Goal: Task Accomplishment & Management: Use online tool/utility

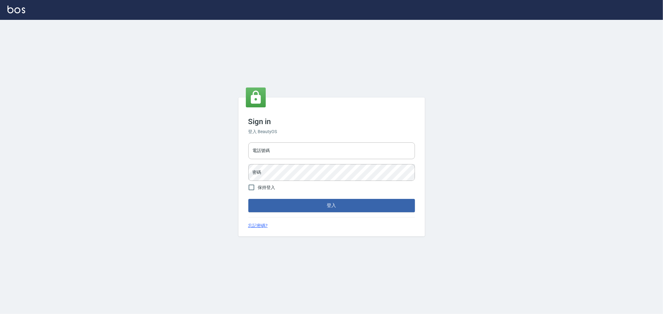
click at [265, 143] on div "電話號碼 電話號碼" at bounding box center [331, 151] width 167 height 17
type input "0222886821"
click at [248, 199] on button "登入" at bounding box center [331, 205] width 167 height 13
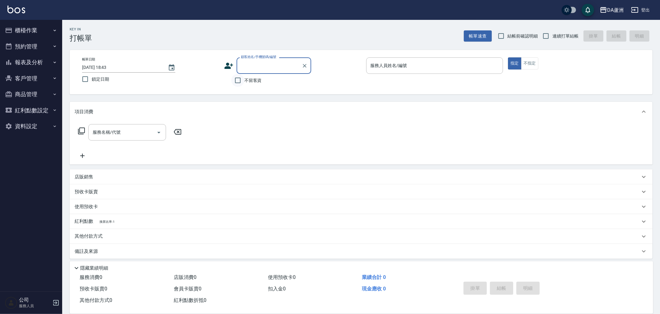
click at [242, 76] on input "不留客資" at bounding box center [237, 80] width 13 height 13
checkbox input "true"
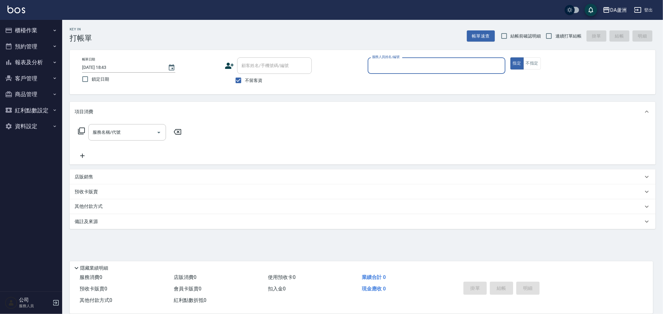
click at [561, 36] on span "連續打單結帳" at bounding box center [568, 36] width 26 height 7
click at [555, 36] on input "連續打單結帳" at bounding box center [548, 36] width 13 height 13
checkbox input "true"
click at [425, 59] on div "服務人員姓名/編號" at bounding box center [437, 65] width 138 height 16
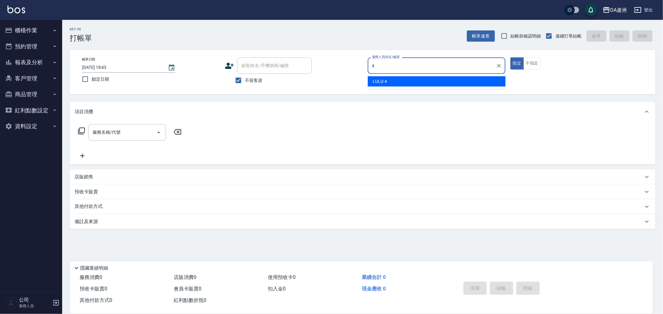
type input "LULU-4"
type button "true"
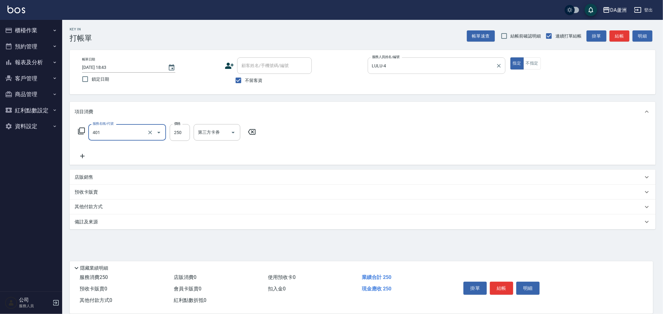
type input "剪髮(401)"
type input "300"
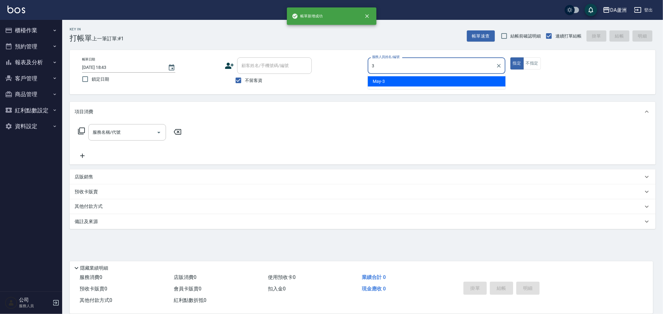
type input "May-3"
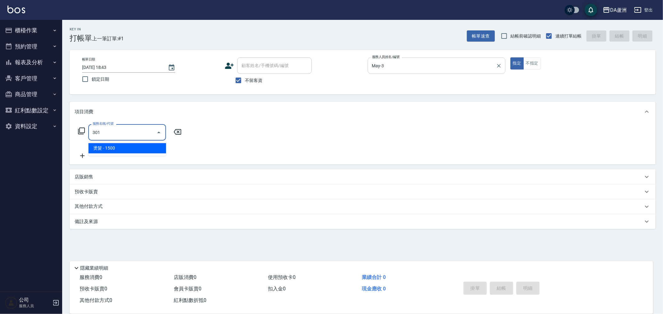
type input "燙髮(301)"
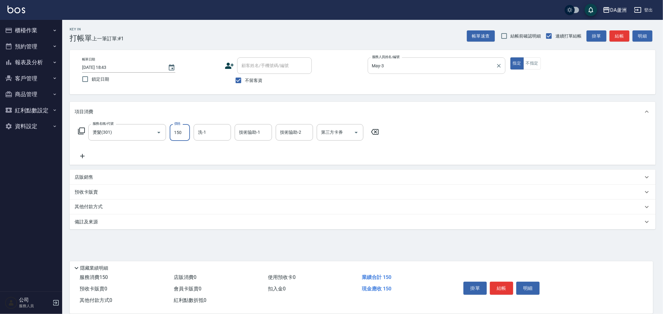
type input "1500"
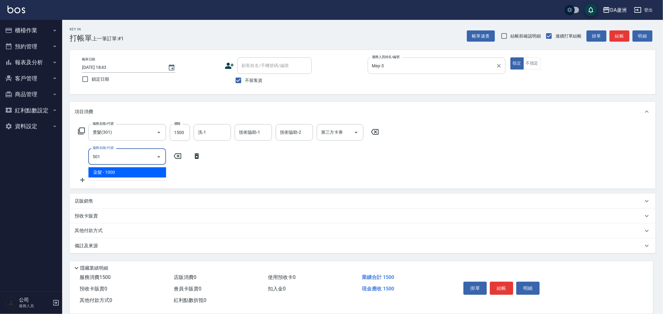
type input "染髮(501)"
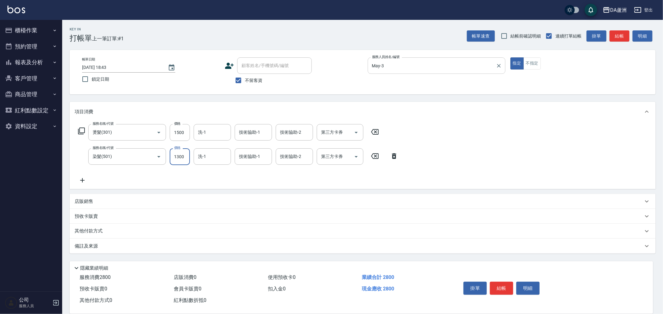
type input "1300"
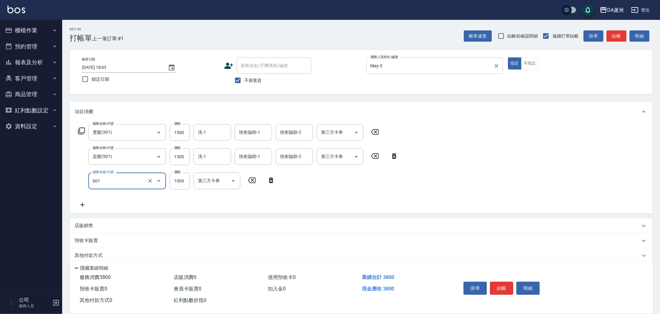
type input "自備護髮(1000上)(601)"
type input "1600"
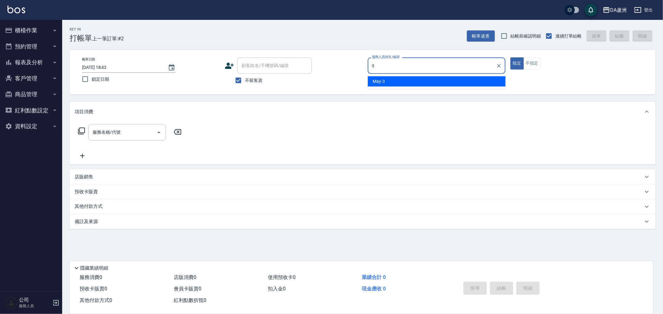
type input "May-3"
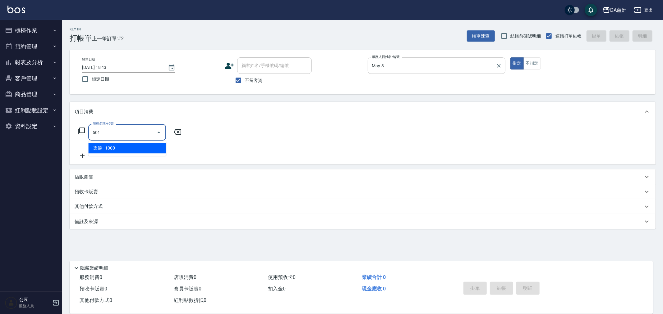
type input "染髮(501)"
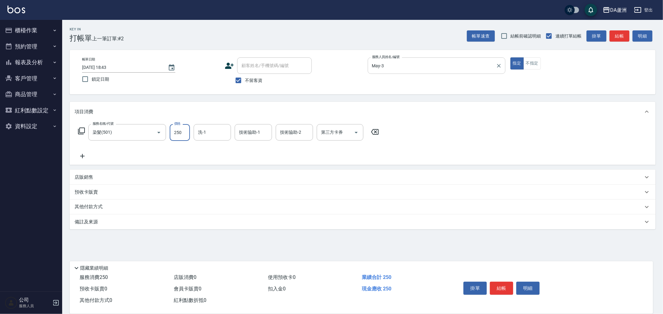
type input "2500"
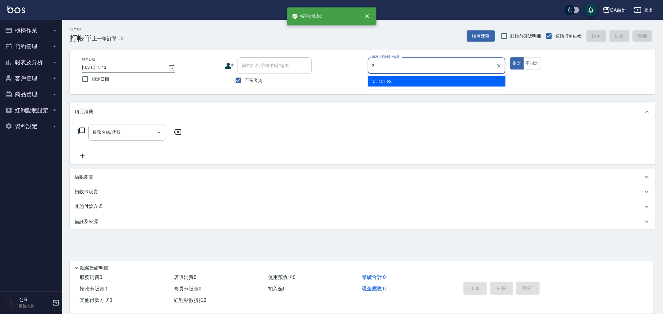
type input "CHI CHI-2"
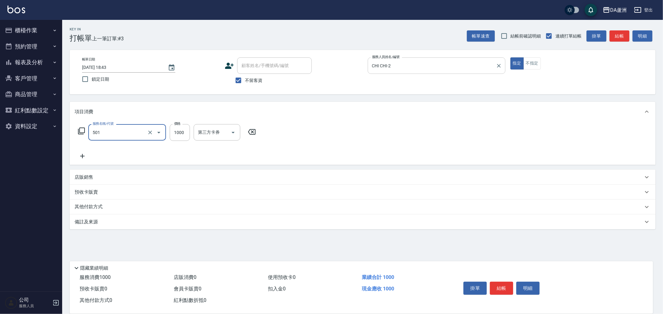
type input "染髮(501)"
type input "1299"
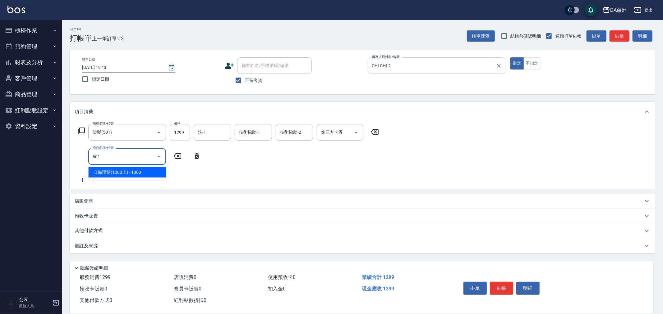
type input "自備護髮(1000上)(601)"
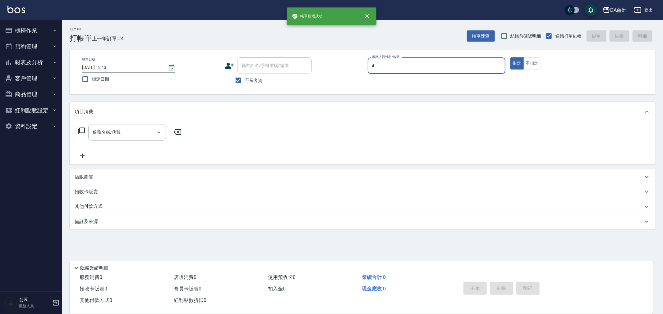
type input "LULU-4"
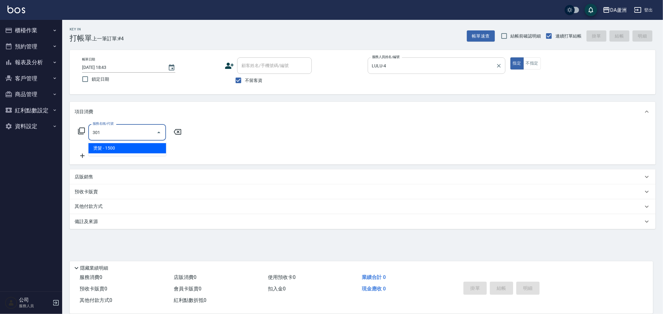
type input "燙髮(301)"
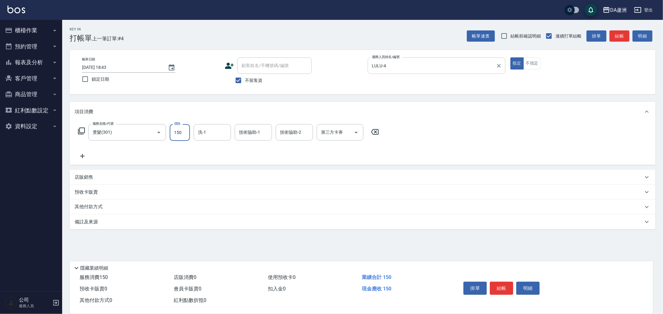
type input "1500"
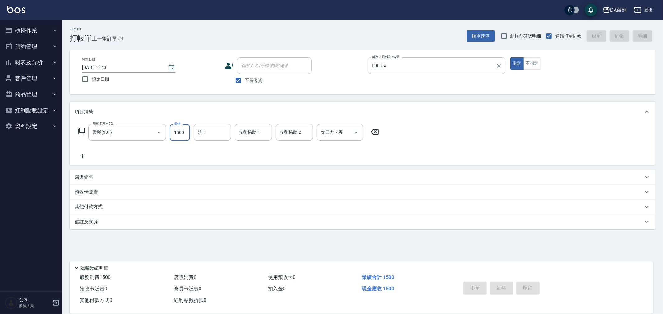
type input "[DATE] 18:44"
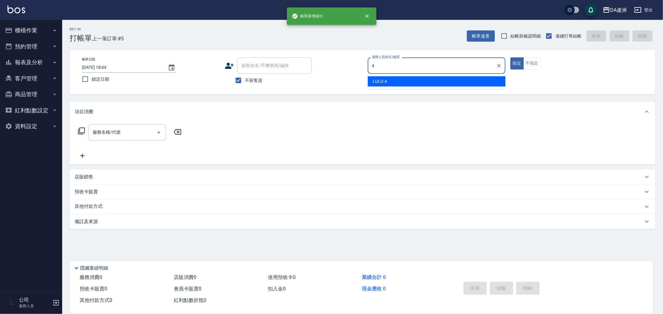
type input "LULU-4"
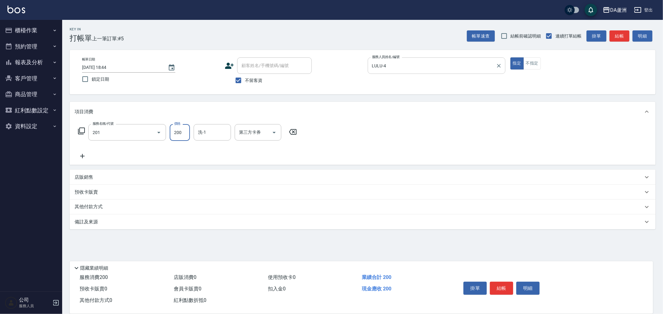
type input "洗髮(201)"
type input "[PERSON_NAME]-30"
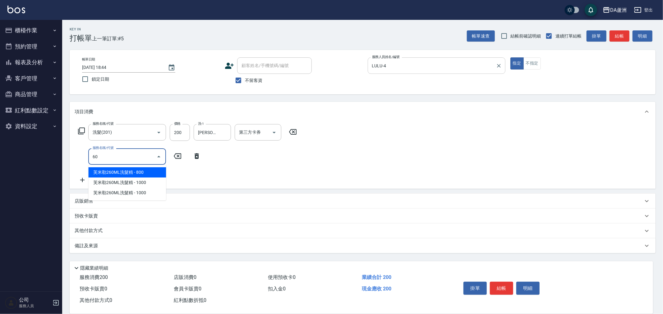
type input "6"
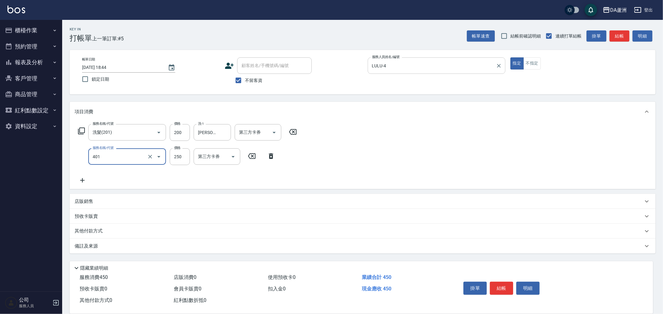
type input "剪髮(401)"
type input "350"
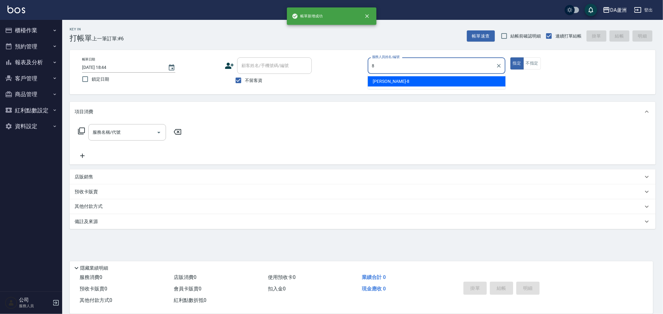
type input "[PERSON_NAME]-8"
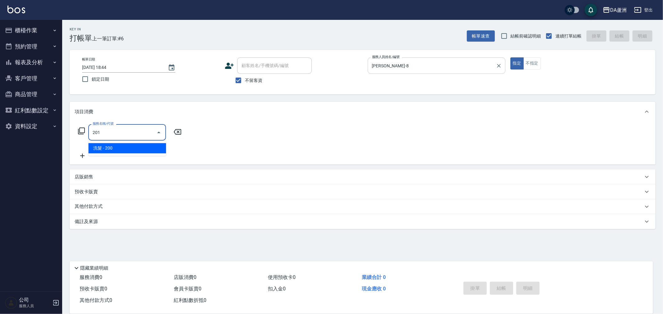
type input "洗髮(201)"
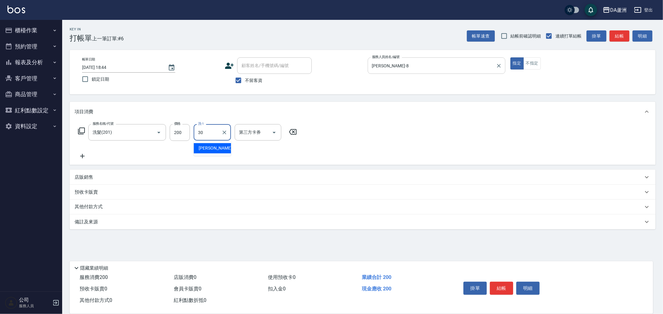
type input "[PERSON_NAME]-30"
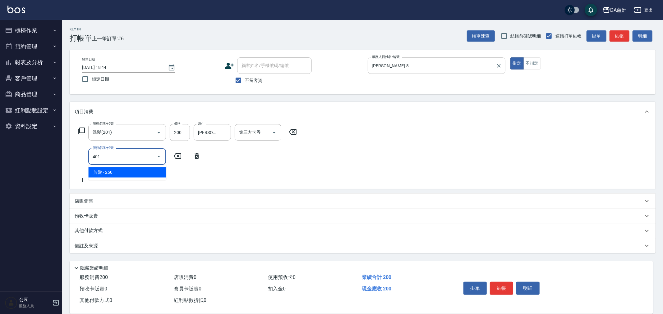
type input "剪髮(401)"
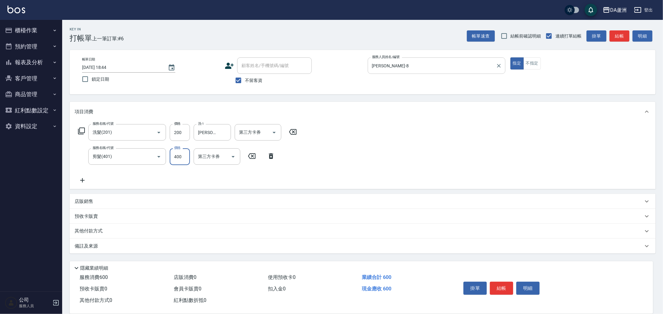
type input "400"
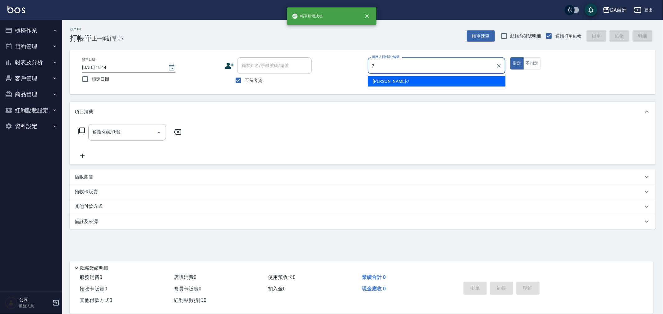
type input "Mimi-7"
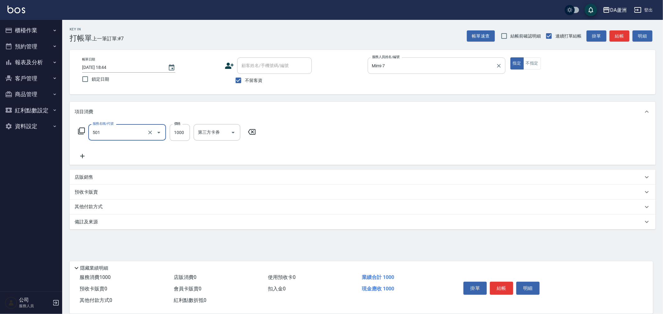
type input "染髮(501)"
type input "2280"
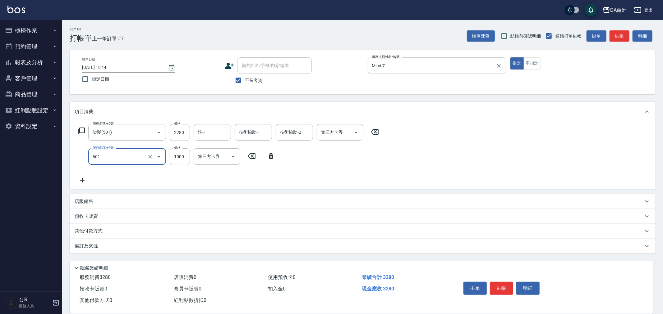
type input "自備護髮(1000上)(601)"
type input "1600"
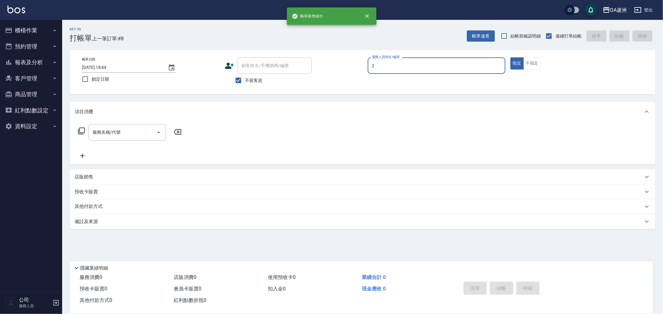
type input "CHI CHI-2"
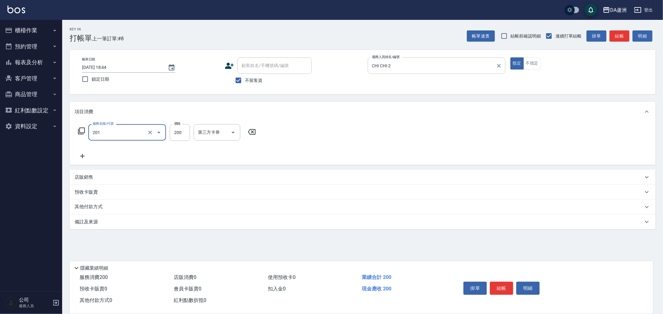
type input "洗髮(201)"
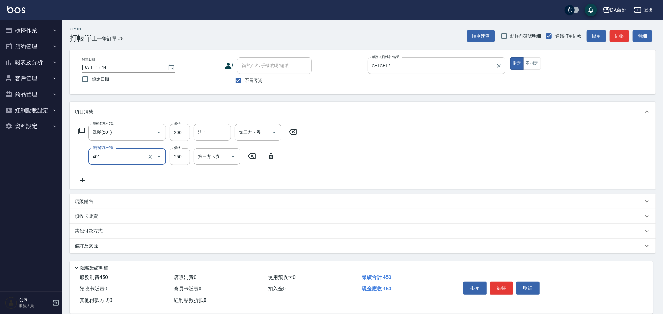
type input "剪髮(401)"
type input "400"
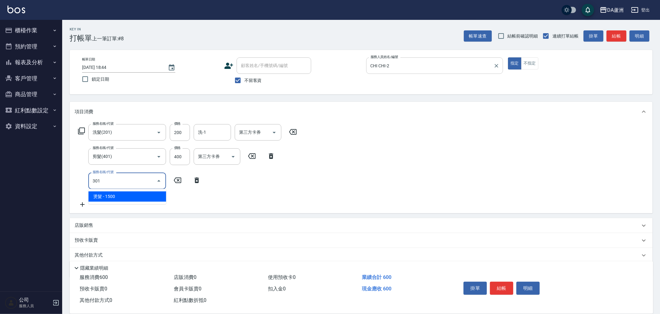
type input "燙髮(301)"
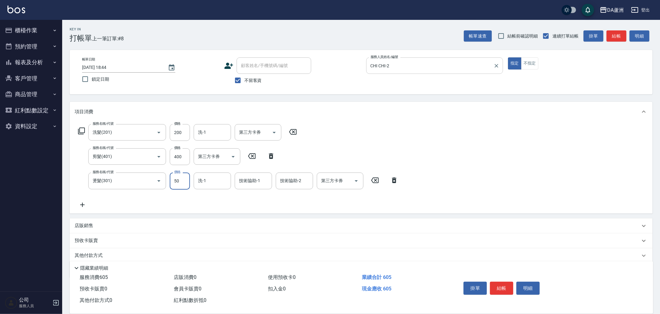
type input "500"
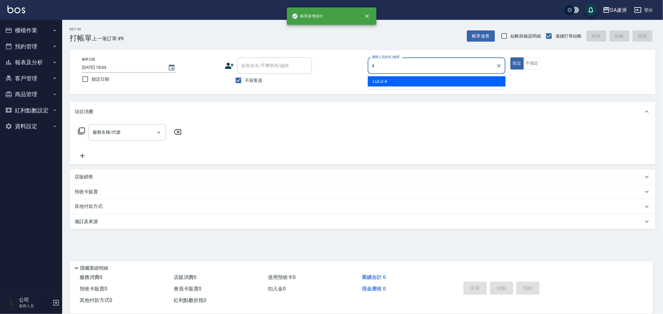
type input "LULU-4"
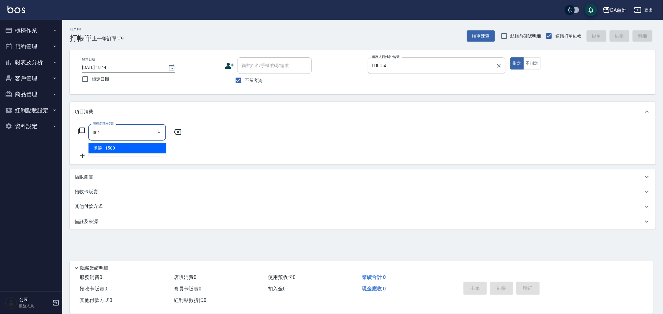
type input "燙髮(301)"
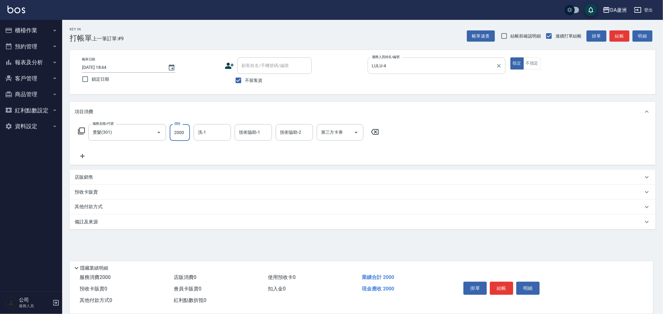
type input "2000"
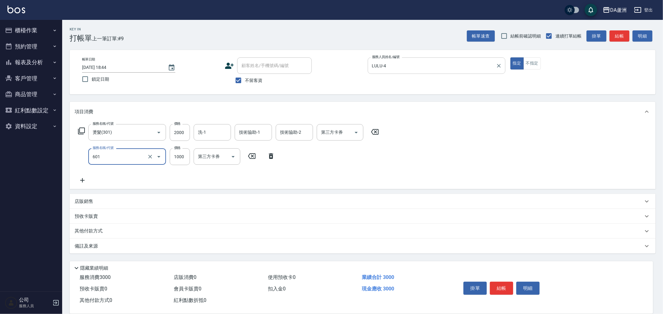
type input "自備護髮(1000上)(601)"
type input "1440"
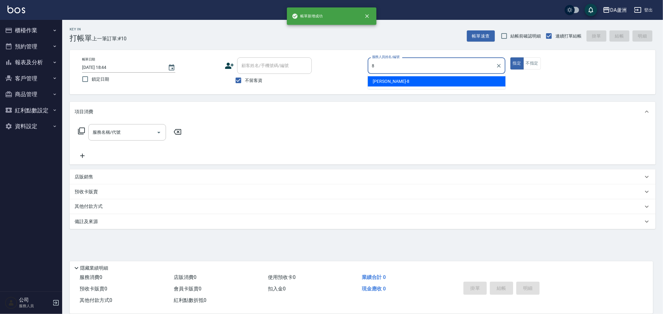
type input "[PERSON_NAME]-8"
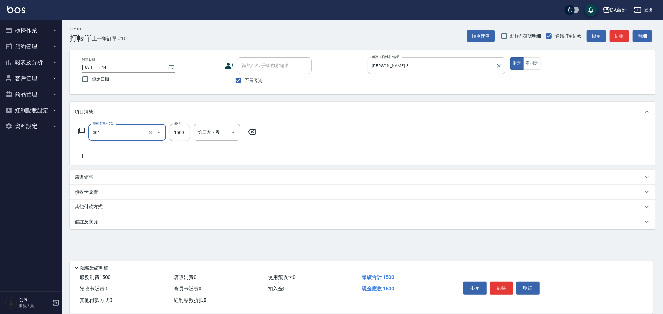
type input "燙髮(301)"
type input "2000"
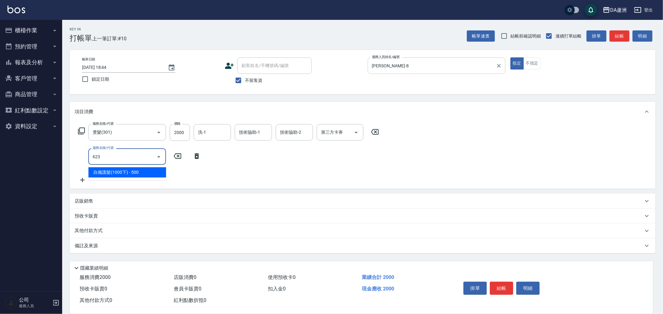
type input "自備護髮(1000下)(623)"
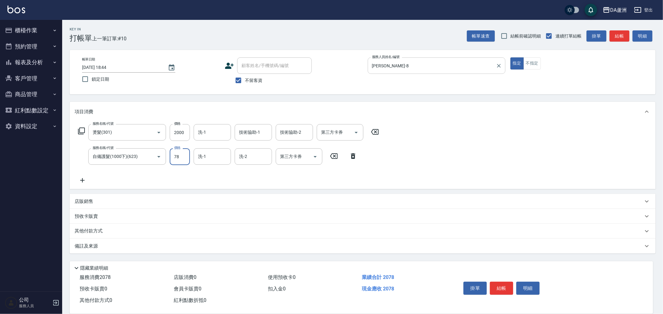
type input "780"
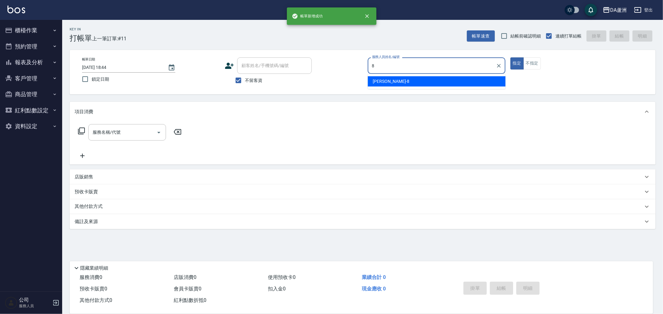
type input "[PERSON_NAME]-8"
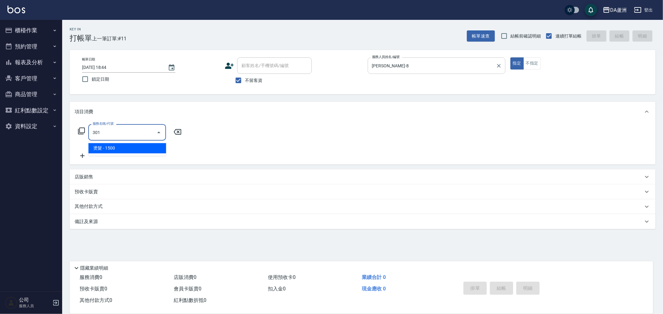
type input "燙髮(301)"
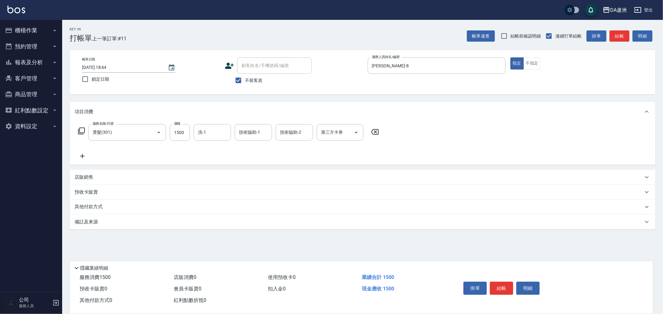
click at [424, 144] on div "服務名稱/代號 燙髮(301) 服務名稱/代號 價格 1500 價格 洗-1 洗-1 技術協助-1 技術協助-1 技術協助-2 技術協助-2 第三方卡券 第三…" at bounding box center [363, 143] width 586 height 43
click at [185, 139] on input "1500" at bounding box center [180, 132] width 20 height 17
type input "2500"
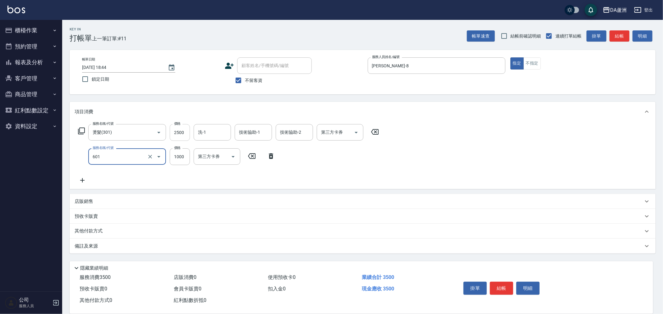
type input "自備護髮(1000上)(601)"
type input "1300"
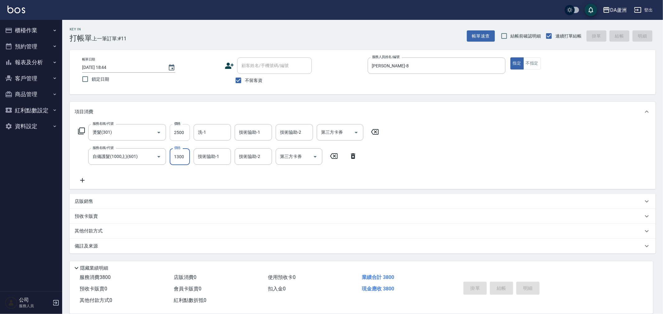
type input "[DATE] 18:45"
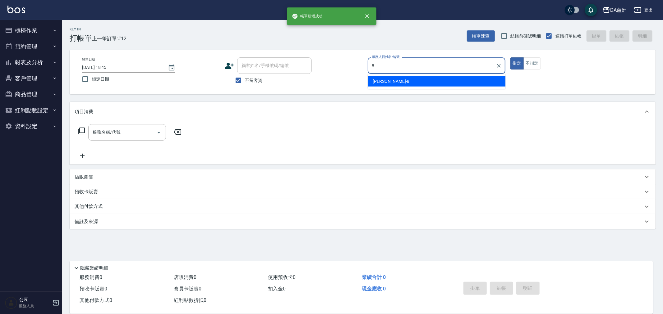
type input "[PERSON_NAME]-8"
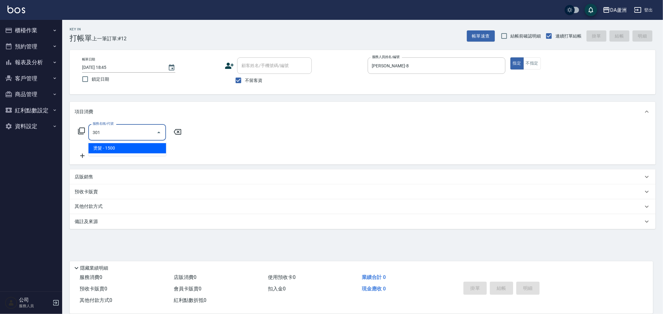
type input "燙髮(301)"
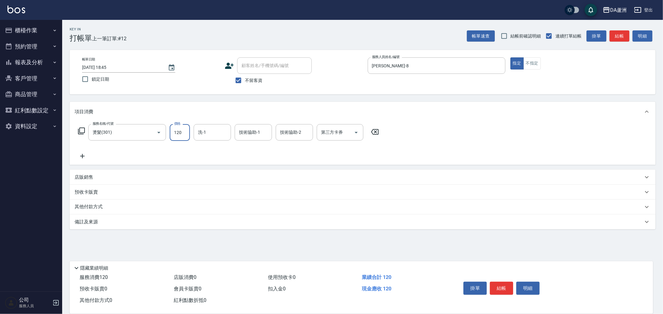
type input "1200"
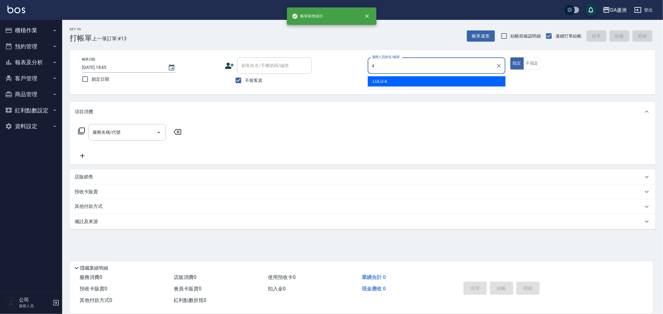
type input "LULU-4"
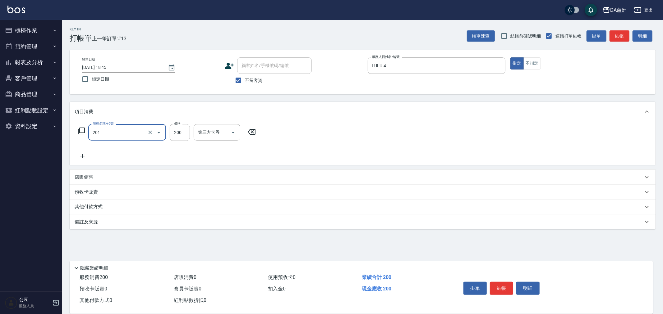
type input "洗髮(201)"
type input "[PERSON_NAME]-30"
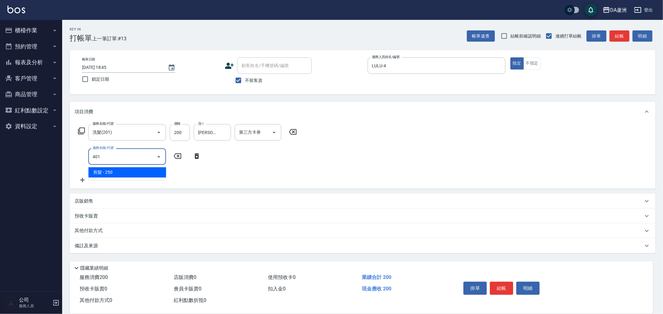
type input "剪髮(401)"
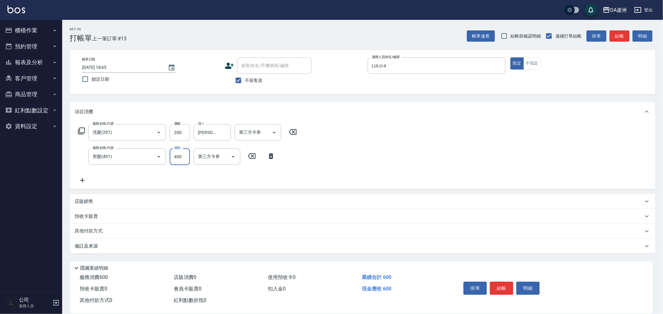
type input "400"
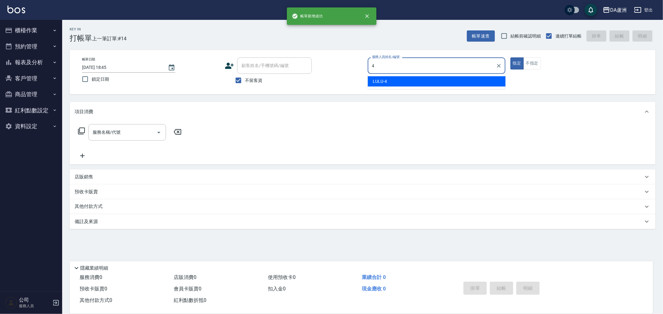
type input "LULU-4"
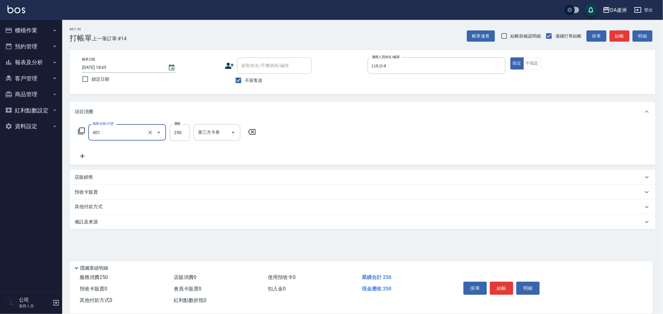
type input "剪髮(401)"
type input "300"
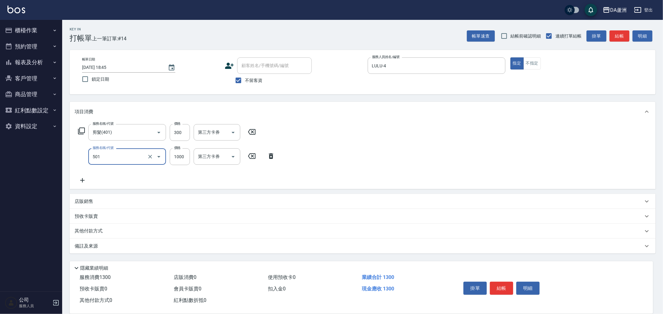
type input "染髮(501)"
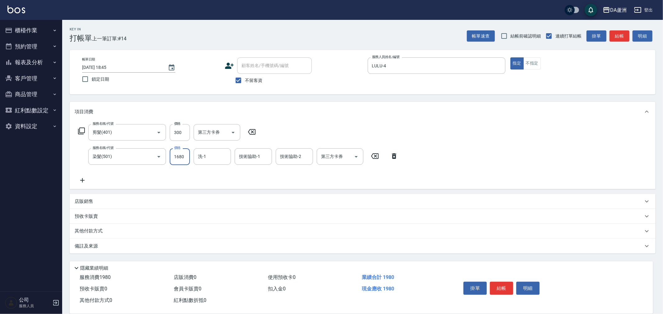
type input "1680"
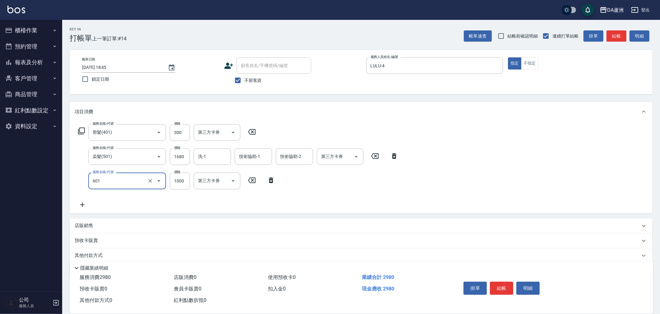
type input "自備護髮(1000上)(601)"
type input "1400"
type input "[PERSON_NAME]-30"
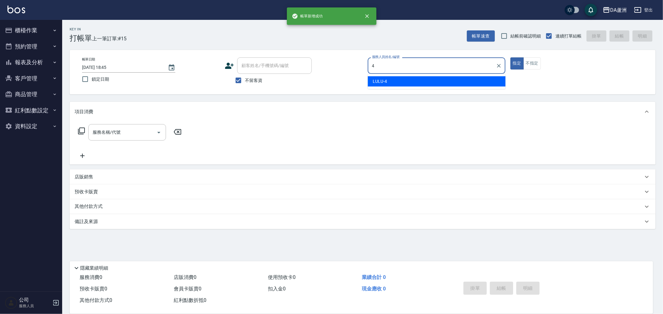
type input "LULU-4"
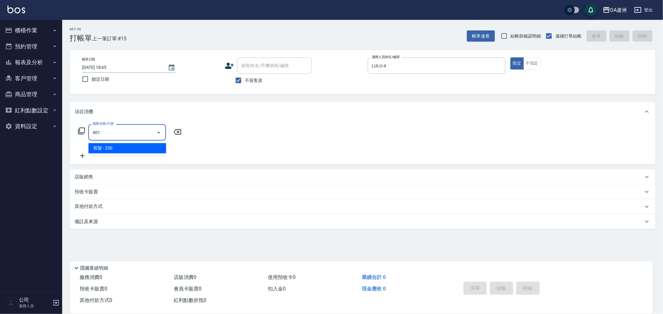
type input "剪髮(401)"
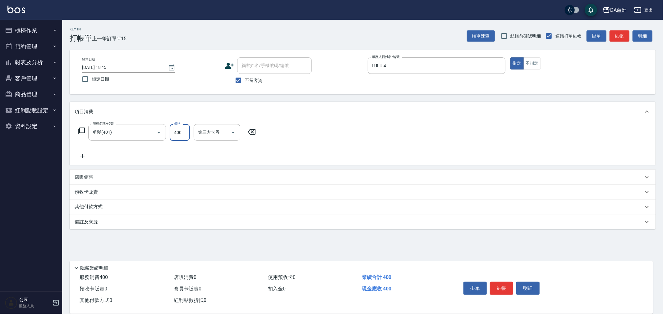
type input "400"
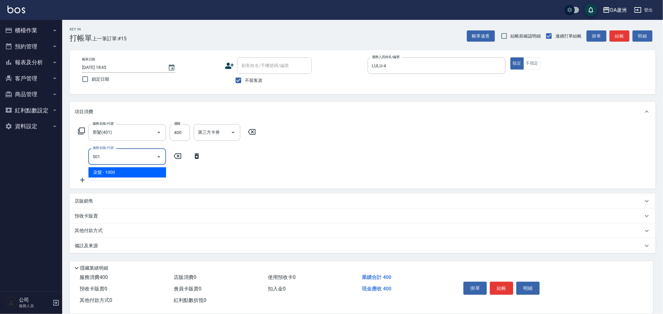
type input "染髮(501)"
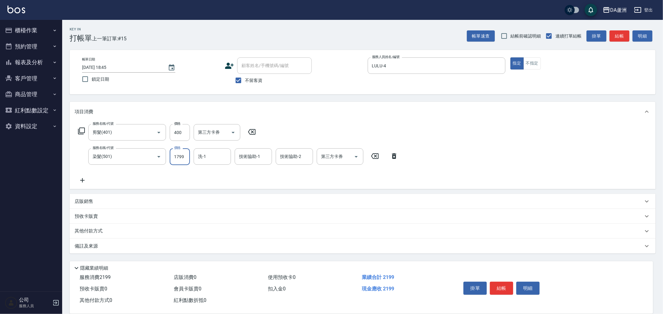
type input "1799"
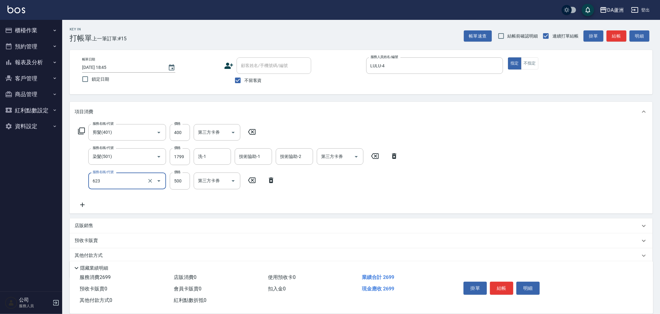
type input "自備護髮(1000下)(623)"
type input "0"
type input "[PERSON_NAME]-30"
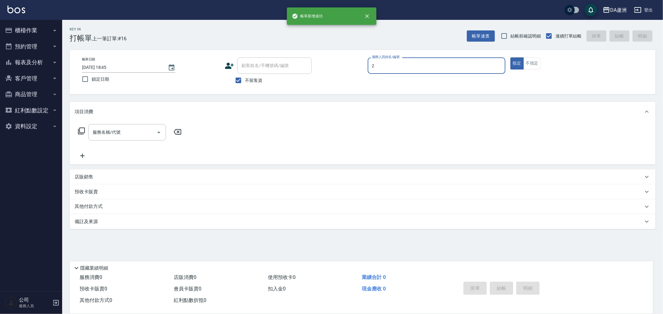
type input "CHI CHI-2"
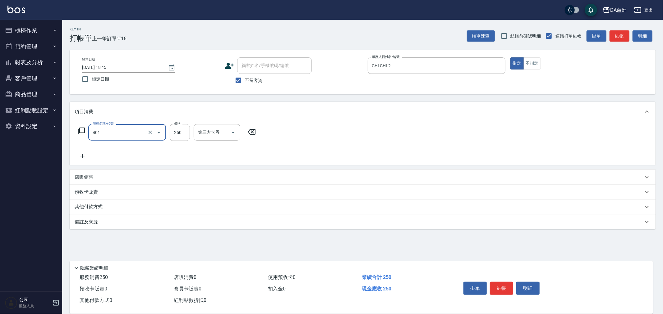
type input "剪髮(401)"
type input "450"
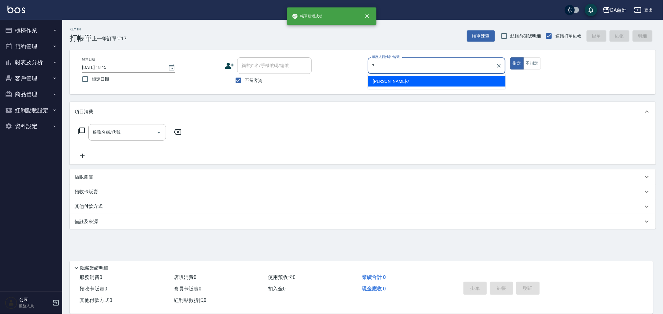
type input "Mimi-7"
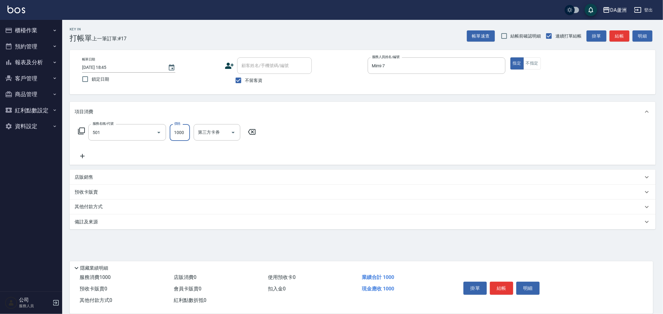
type input "染髮(501)"
type input "1300"
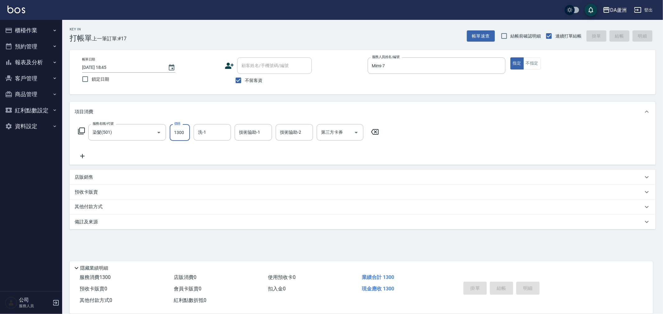
type input "[DATE] 18:46"
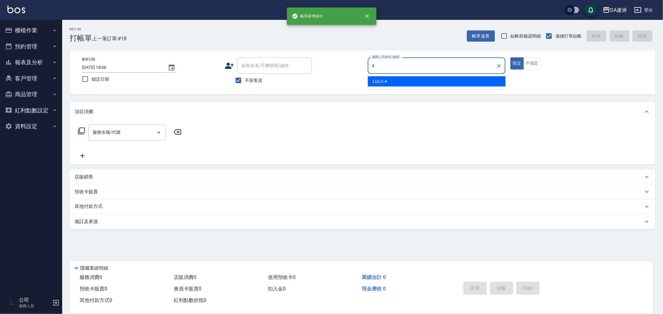
type input "LULU-4"
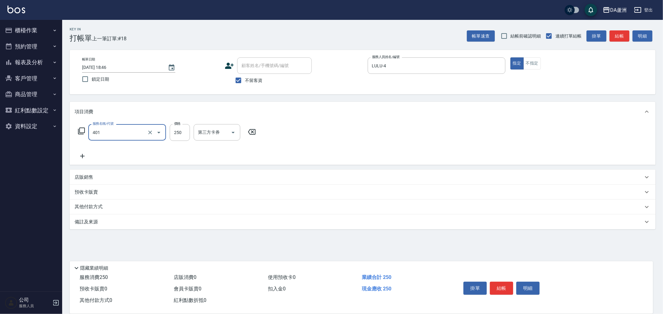
type input "剪髮(401)"
type input "400"
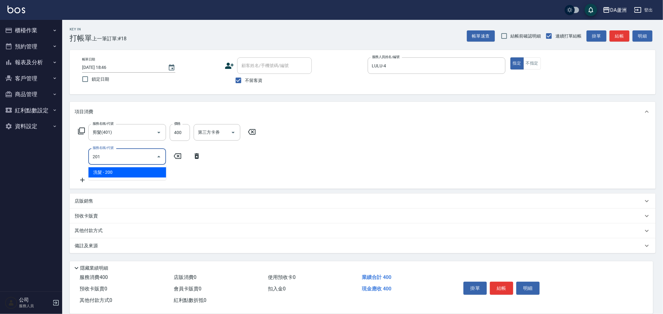
type input "洗髮(201)"
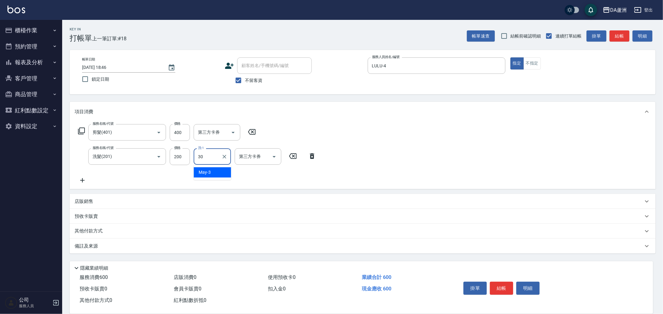
type input "[PERSON_NAME]-30"
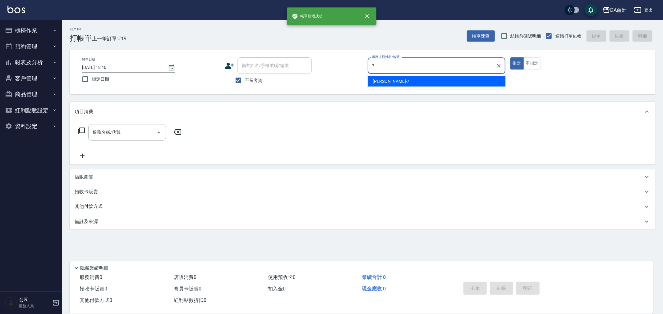
type input "Mimi-7"
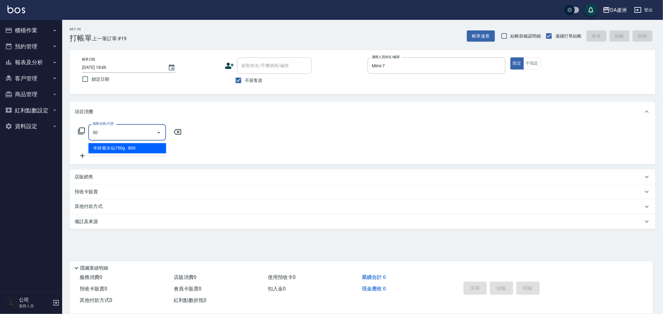
type input "5"
type input "燙髮(301)"
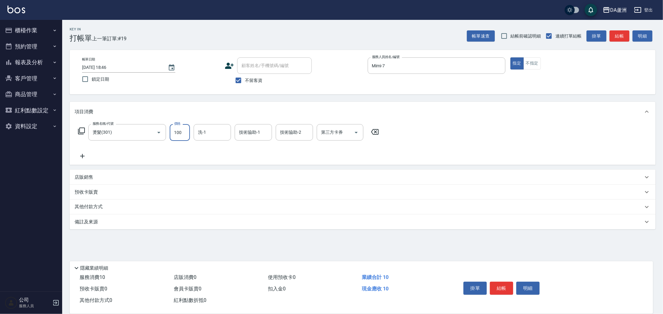
type input "1000"
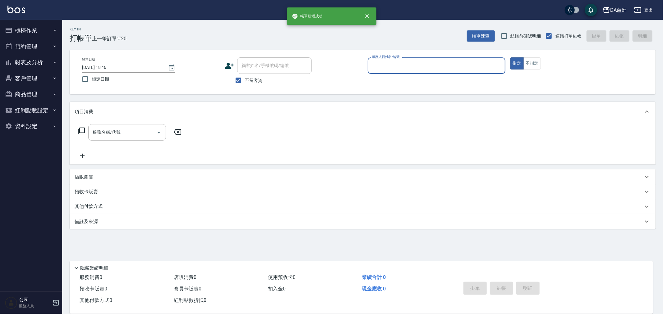
type input "7"
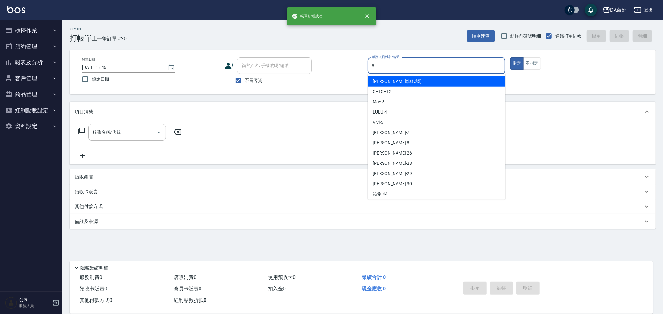
type input "[PERSON_NAME]-8"
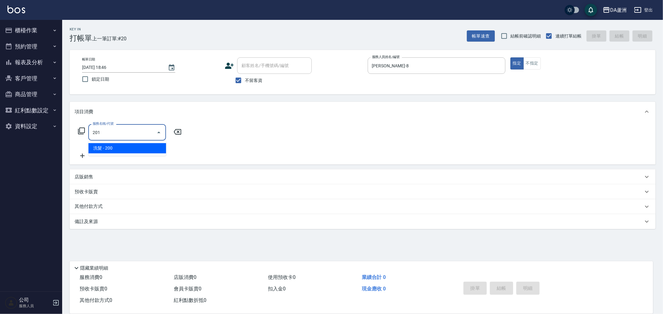
type input "洗髮(201)"
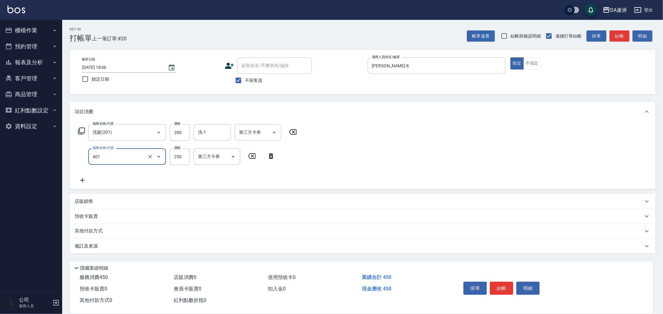
type input "剪髮(401)"
type input "400"
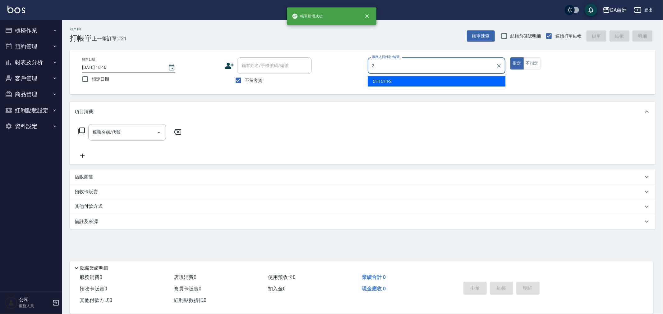
type input "CHI CHI-2"
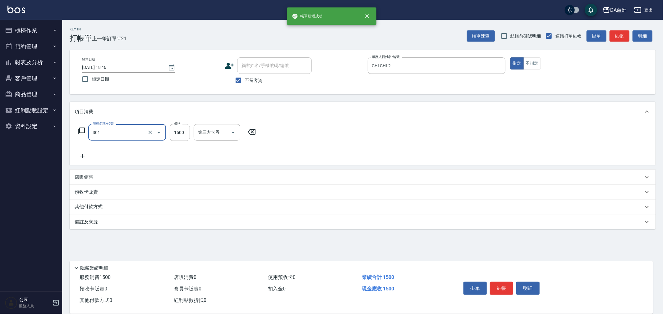
type input "燙髮(301)"
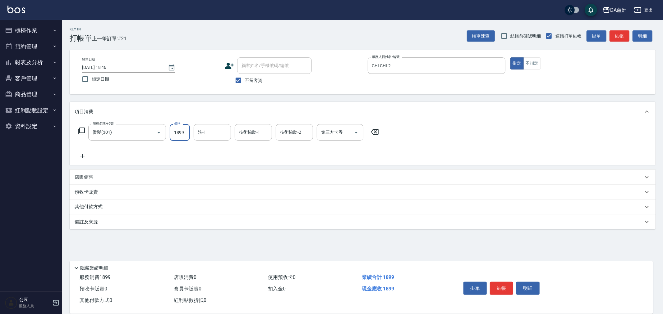
type input "1899"
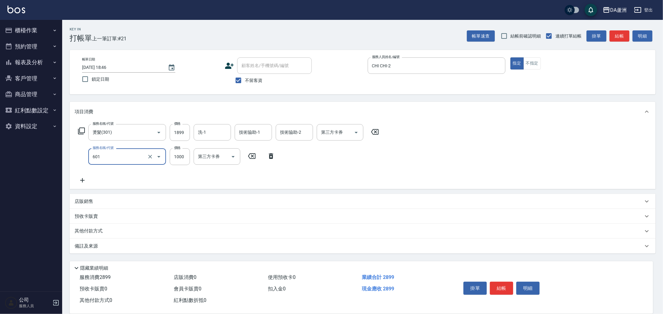
type input "自備護髮(1000上)(601)"
type input "1300"
click at [85, 204] on p "店販銷售" at bounding box center [84, 202] width 19 height 7
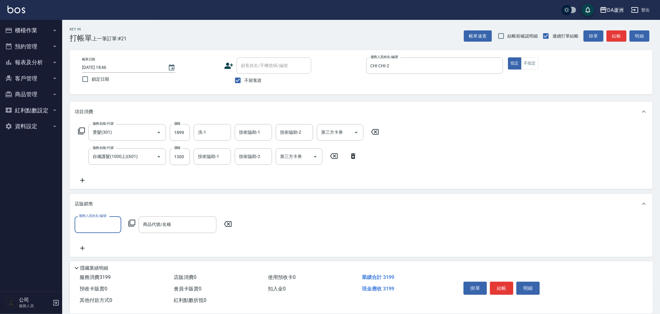
click at [88, 224] on input "服務人員姓名/編號" at bounding box center [97, 224] width 41 height 11
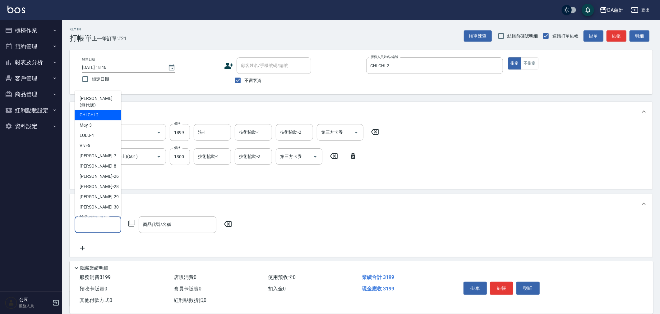
click at [91, 112] on span "CHI CHI -2" at bounding box center [89, 115] width 19 height 7
type input "CHI CHI-2"
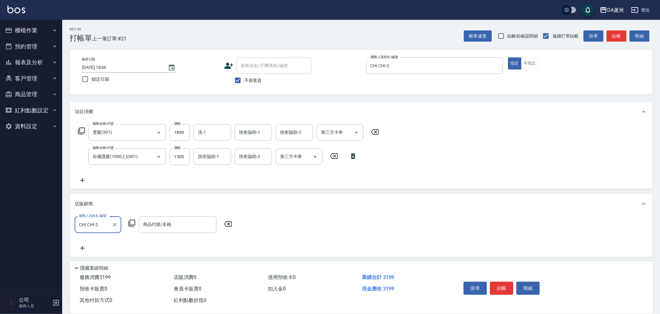
click at [128, 224] on icon at bounding box center [131, 223] width 7 height 7
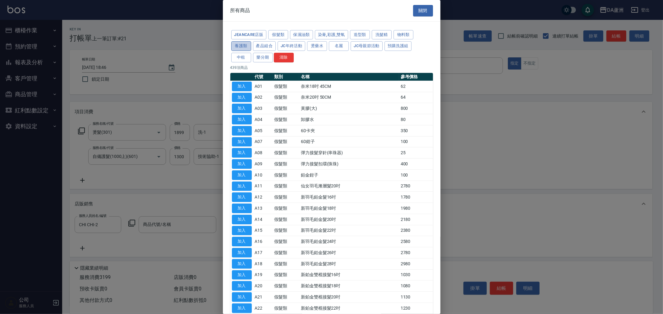
click at [240, 48] on button "養護類" at bounding box center [241, 46] width 20 height 10
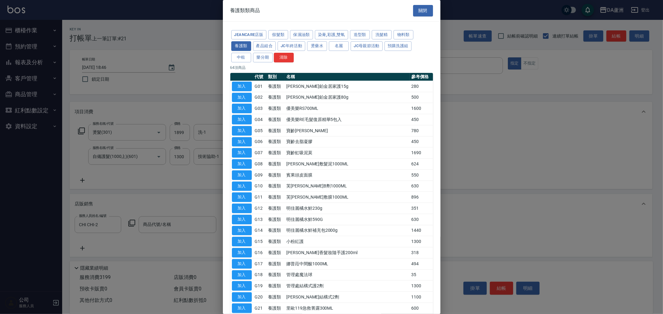
drag, startPoint x: 327, startPoint y: 140, endPoint x: 324, endPoint y: 185, distance: 44.9
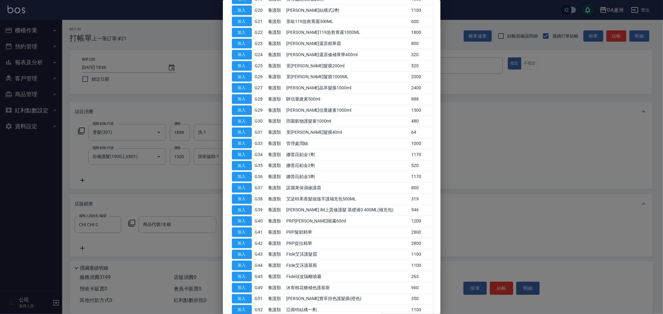
scroll to position [324, 0]
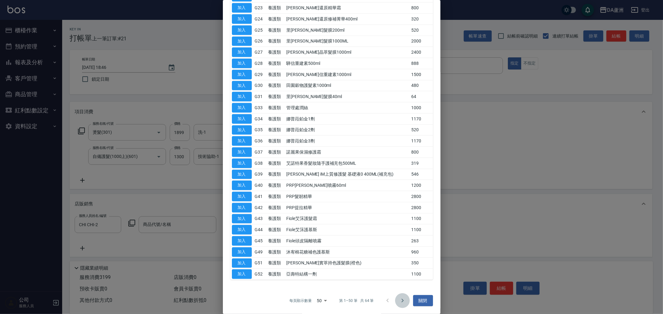
click at [399, 303] on icon "Go to next page" at bounding box center [402, 300] width 7 height 7
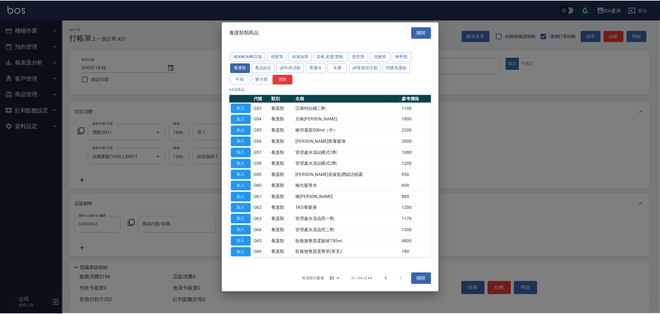
scroll to position [0, 0]
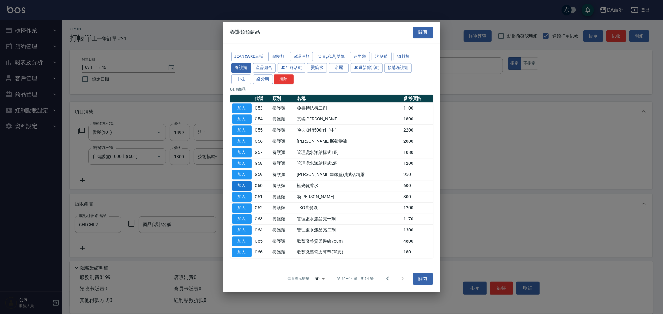
click at [235, 185] on button "加入" at bounding box center [242, 186] width 20 height 10
type input "極光髮香水"
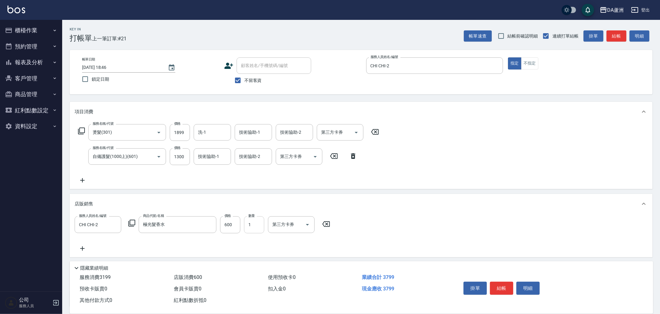
click at [259, 225] on input "1" at bounding box center [254, 225] width 20 height 17
click at [239, 222] on input "600" at bounding box center [230, 225] width 20 height 17
type input "500"
click at [514, 287] on div "掛單 結帳 明細" at bounding box center [501, 290] width 81 height 20
click at [510, 286] on button "結帳" at bounding box center [501, 288] width 23 height 13
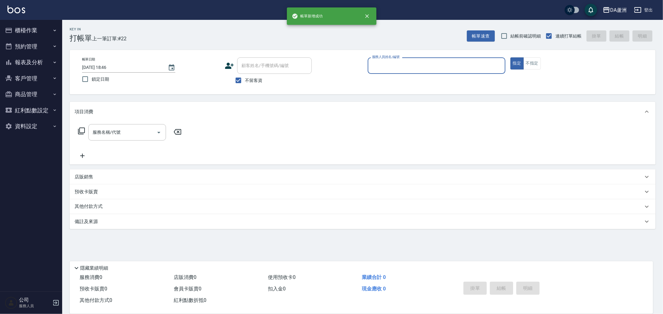
click at [30, 51] on button "預約管理" at bounding box center [30, 47] width 57 height 16
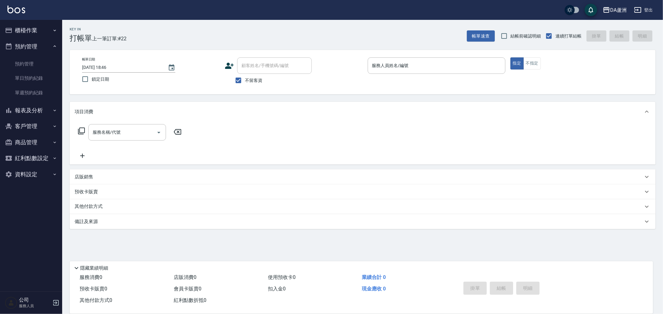
click at [39, 111] on button "報表及分析" at bounding box center [30, 111] width 57 height 16
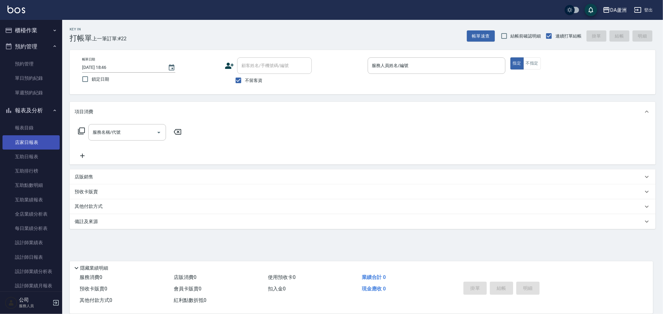
click at [43, 137] on link "店家日報表" at bounding box center [30, 142] width 57 height 14
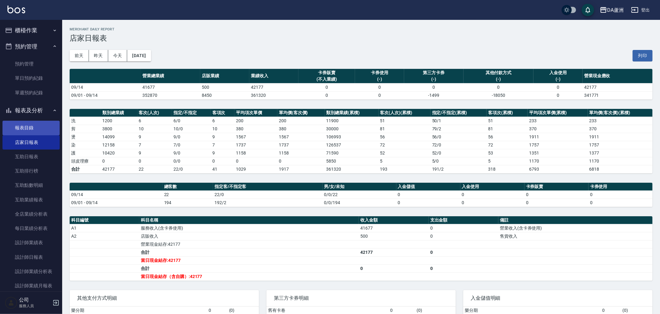
click at [48, 126] on link "報表目錄" at bounding box center [30, 128] width 57 height 14
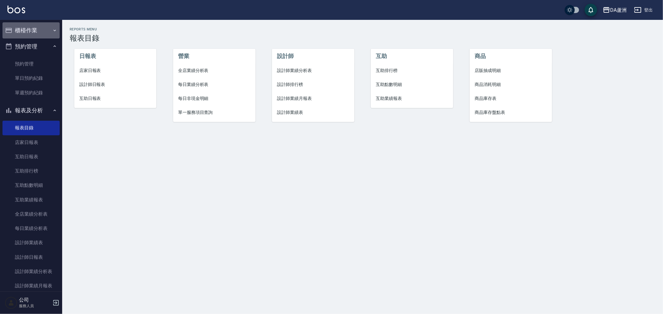
click at [37, 30] on button "櫃檯作業" at bounding box center [30, 30] width 57 height 16
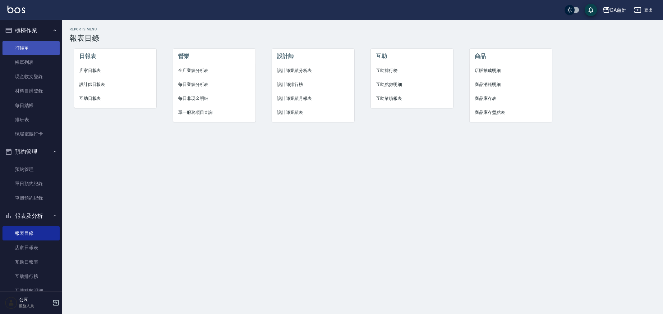
click at [40, 45] on link "打帳單" at bounding box center [30, 48] width 57 height 14
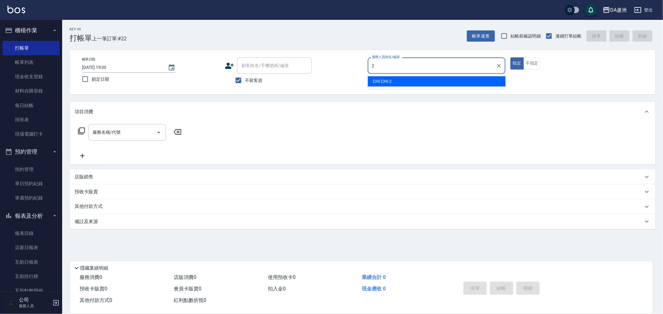
type input "CHI CHI-2"
type button "true"
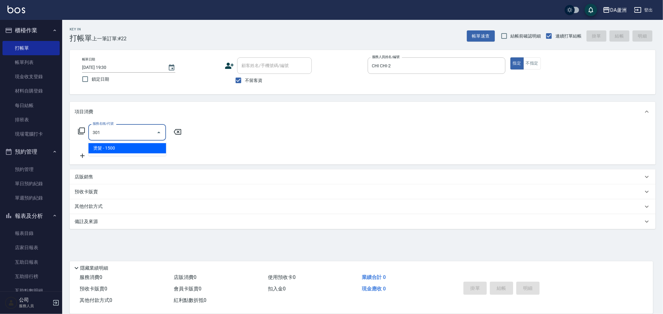
type input "燙髮(301)"
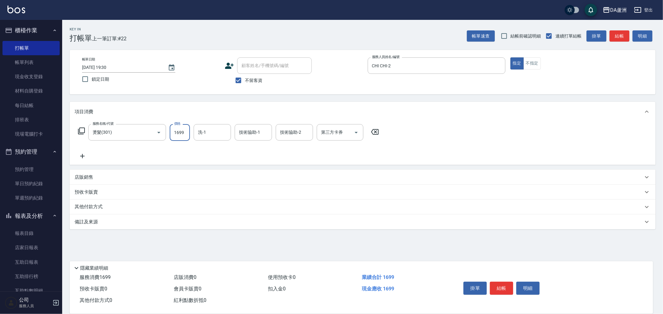
type input "1699"
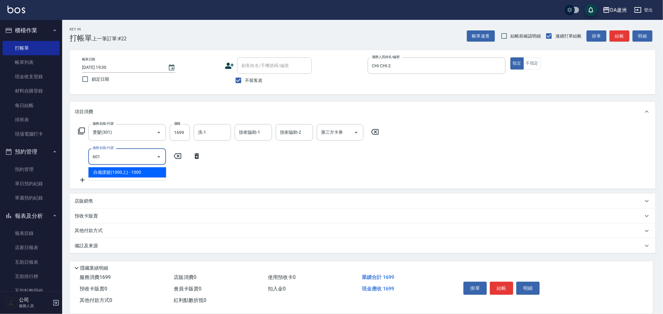
type input "自備護髮(1000上)(601)"
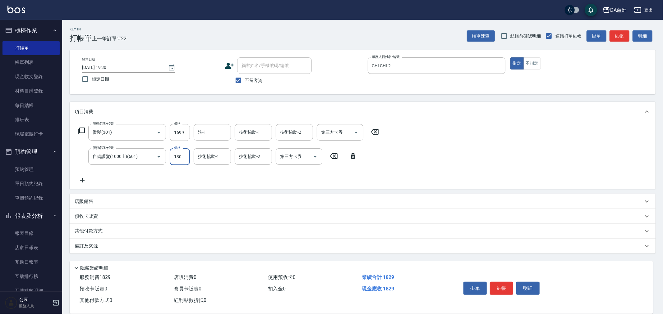
type input "1300"
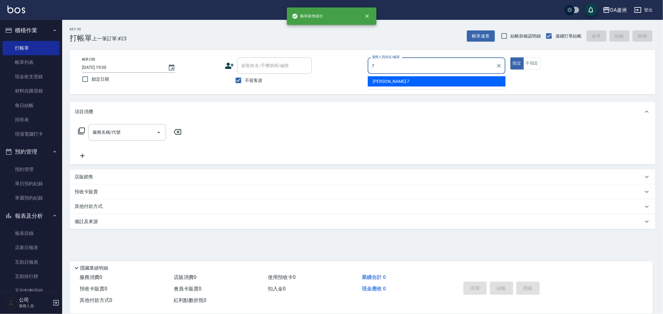
type input "Mimi-7"
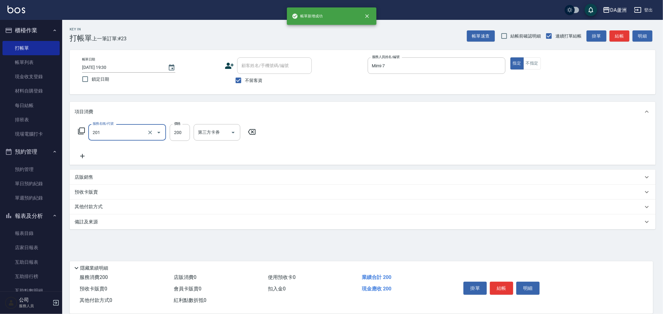
type input "洗髮(201)"
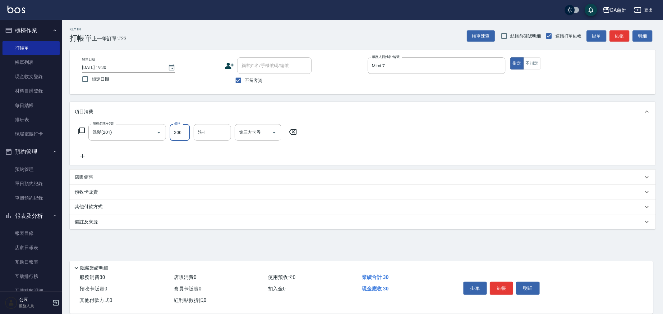
type input "300"
type input "[PERSON_NAME]-30"
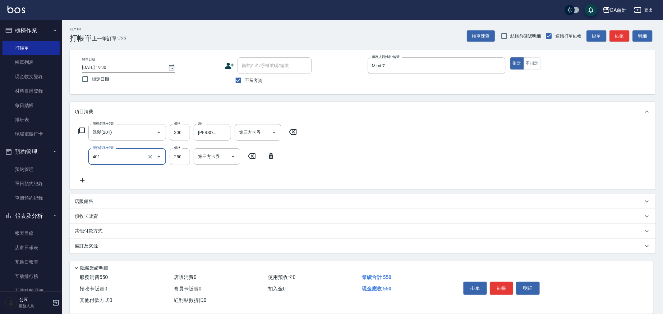
type input "剪髮(401)"
type input "300"
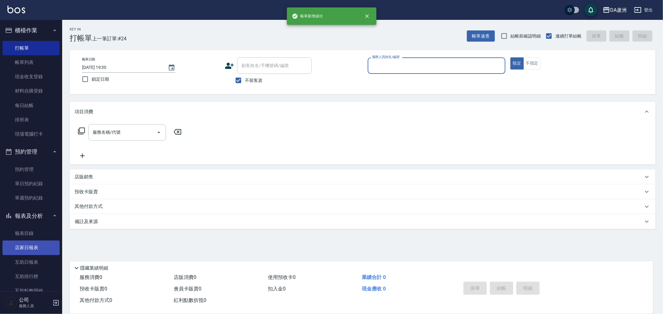
click at [39, 244] on link "店家日報表" at bounding box center [30, 248] width 57 height 14
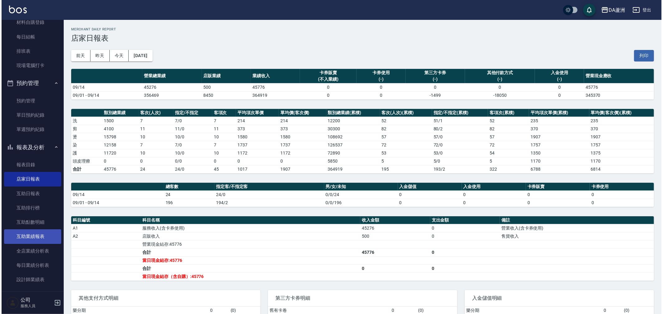
scroll to position [69, 0]
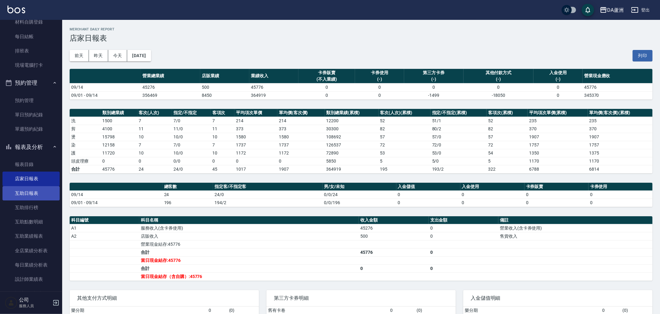
click at [36, 192] on link "互助日報表" at bounding box center [30, 193] width 57 height 14
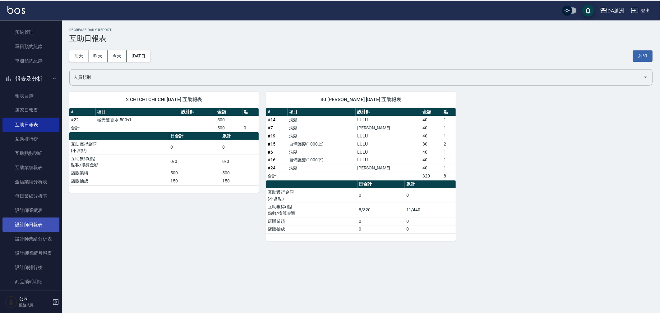
scroll to position [138, 0]
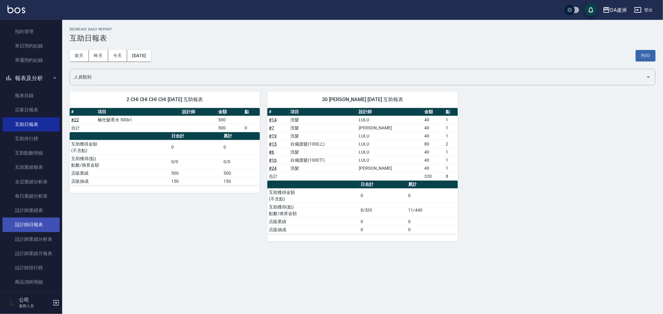
click at [33, 225] on link "設計師日報表" at bounding box center [30, 225] width 57 height 14
